Goal: Check status: Check status

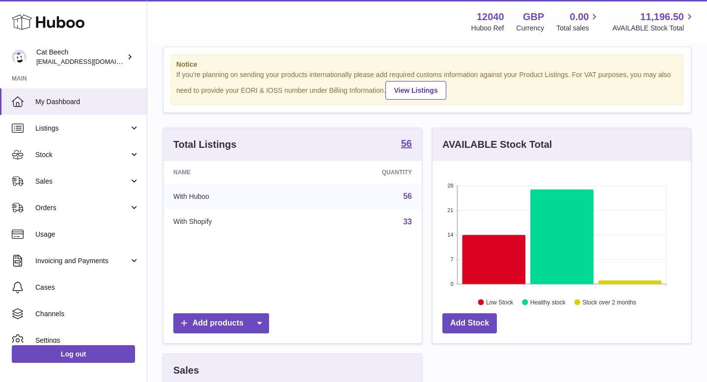
scroll to position [32, 0]
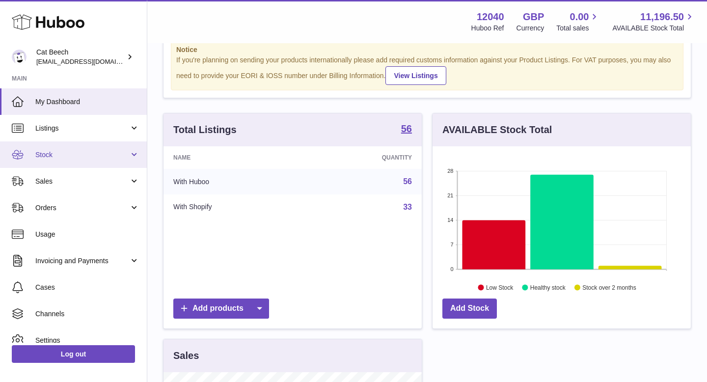
click at [98, 152] on span "Stock" at bounding box center [82, 154] width 94 height 9
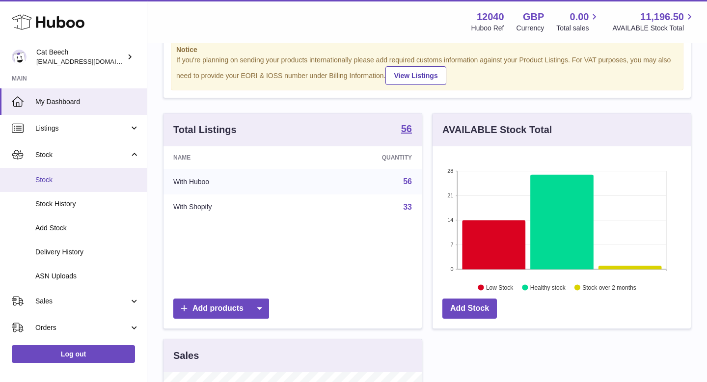
click at [73, 182] on span "Stock" at bounding box center [87, 179] width 104 height 9
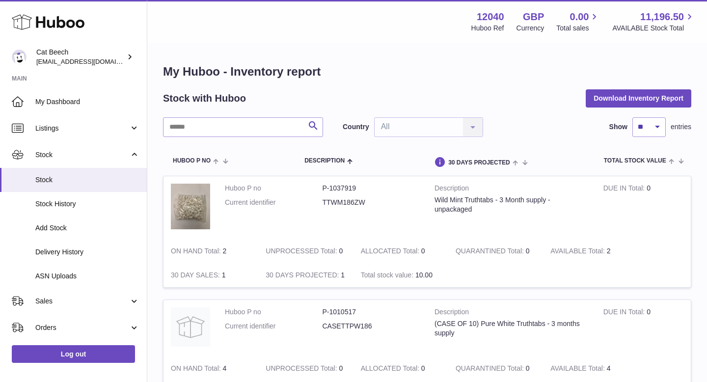
scroll to position [2, 0]
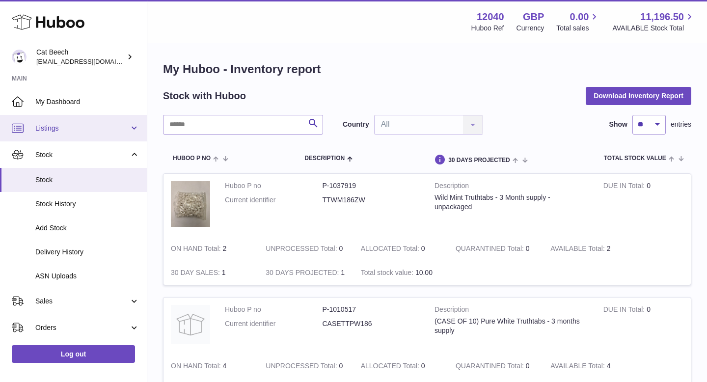
click at [88, 128] on span "Listings" at bounding box center [82, 128] width 94 height 9
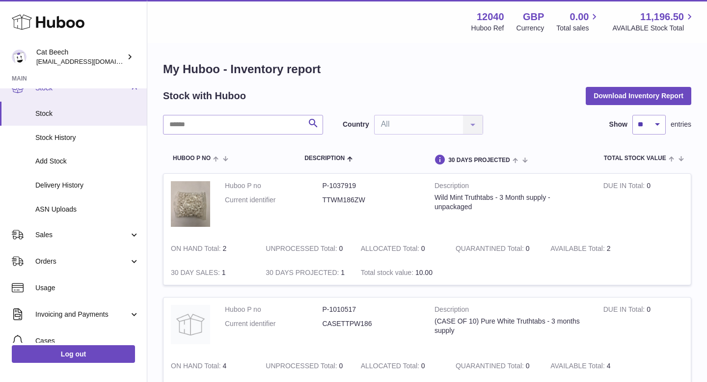
scroll to position [168, 0]
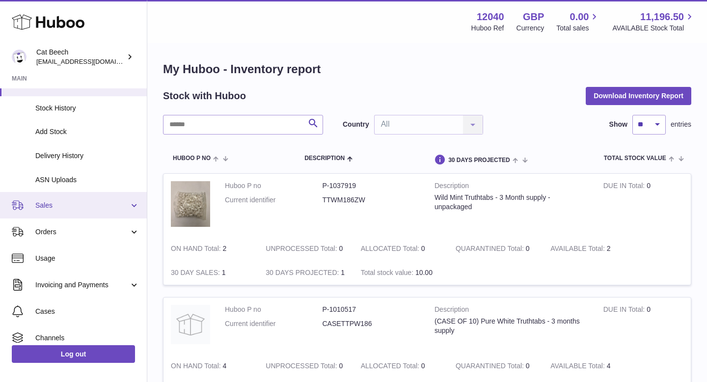
click at [60, 203] on span "Sales" at bounding box center [82, 205] width 94 height 9
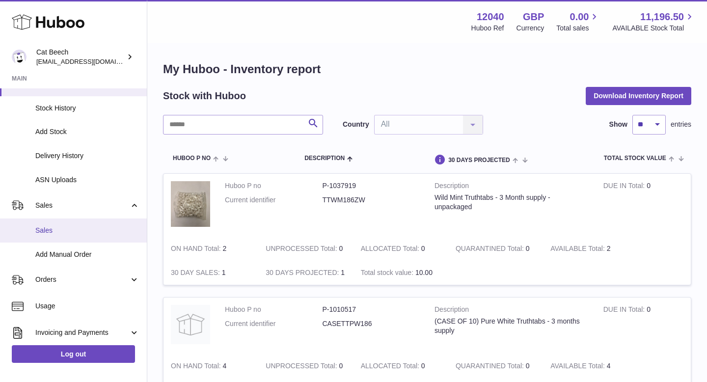
click at [57, 236] on link "Sales" at bounding box center [73, 231] width 147 height 24
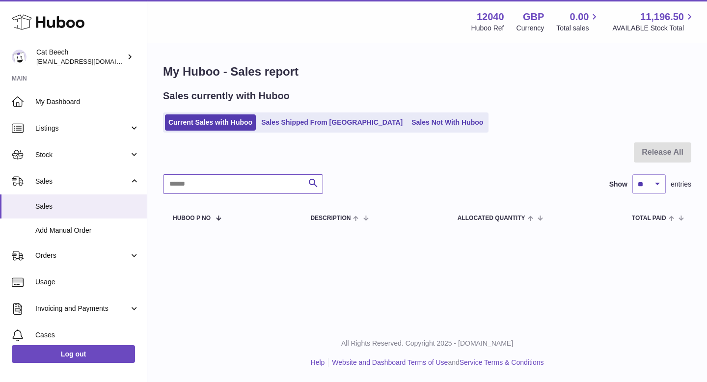
click at [230, 188] on input "text" at bounding box center [243, 184] width 160 height 20
type input "***"
click at [298, 115] on link "Sales Shipped From Huboo" at bounding box center [332, 122] width 148 height 16
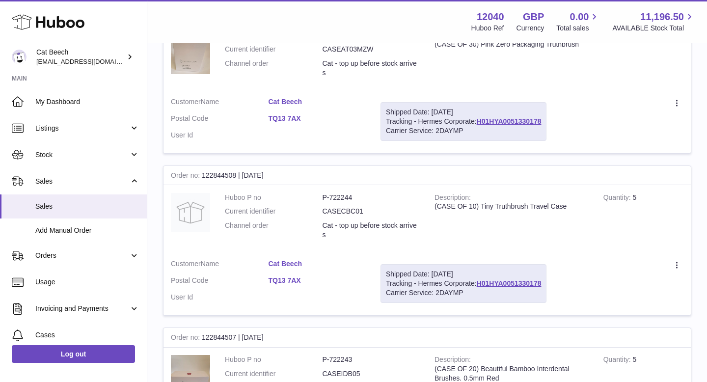
scroll to position [418, 0]
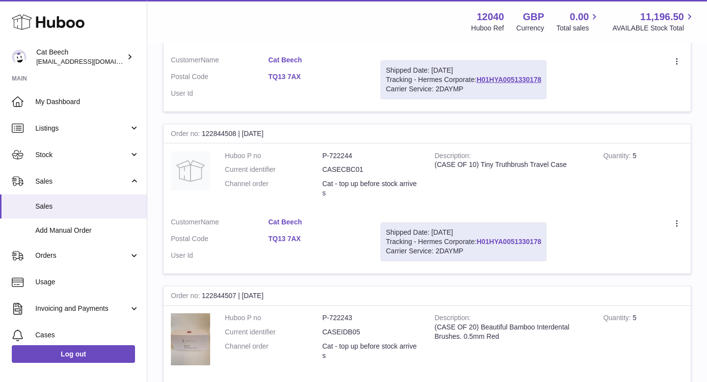
click at [489, 238] on link "H01HYA0051330178" at bounding box center [509, 242] width 65 height 8
